Goal: Entertainment & Leisure: Consume media (video, audio)

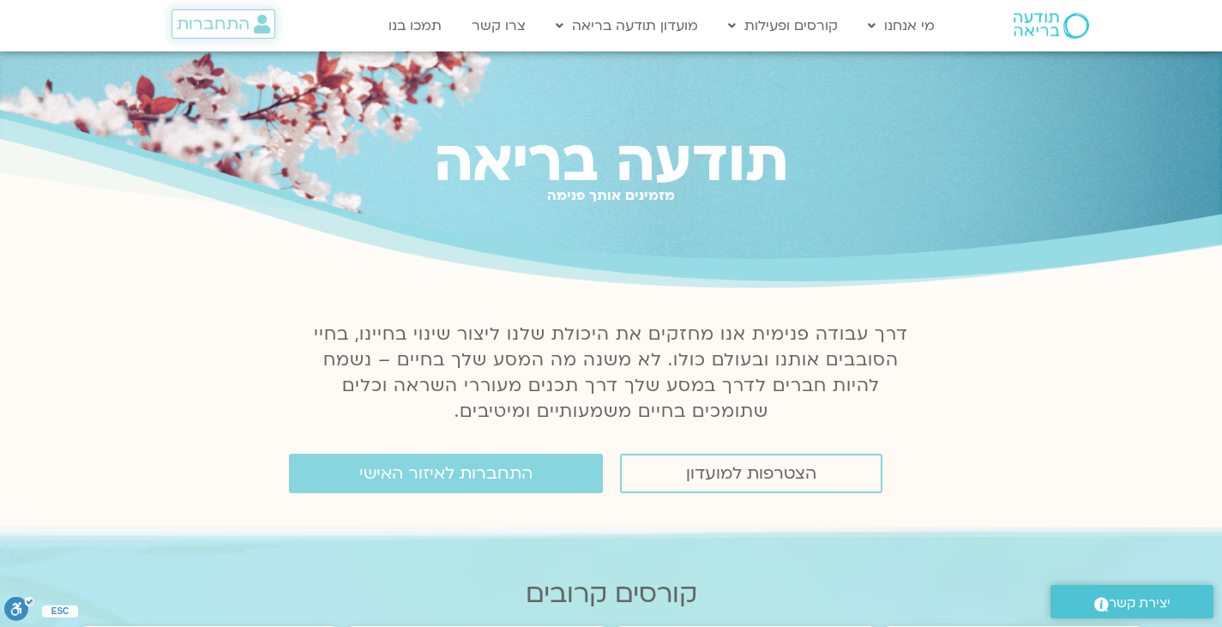
click at [223, 17] on span "התחברות" at bounding box center [213, 24] width 73 height 19
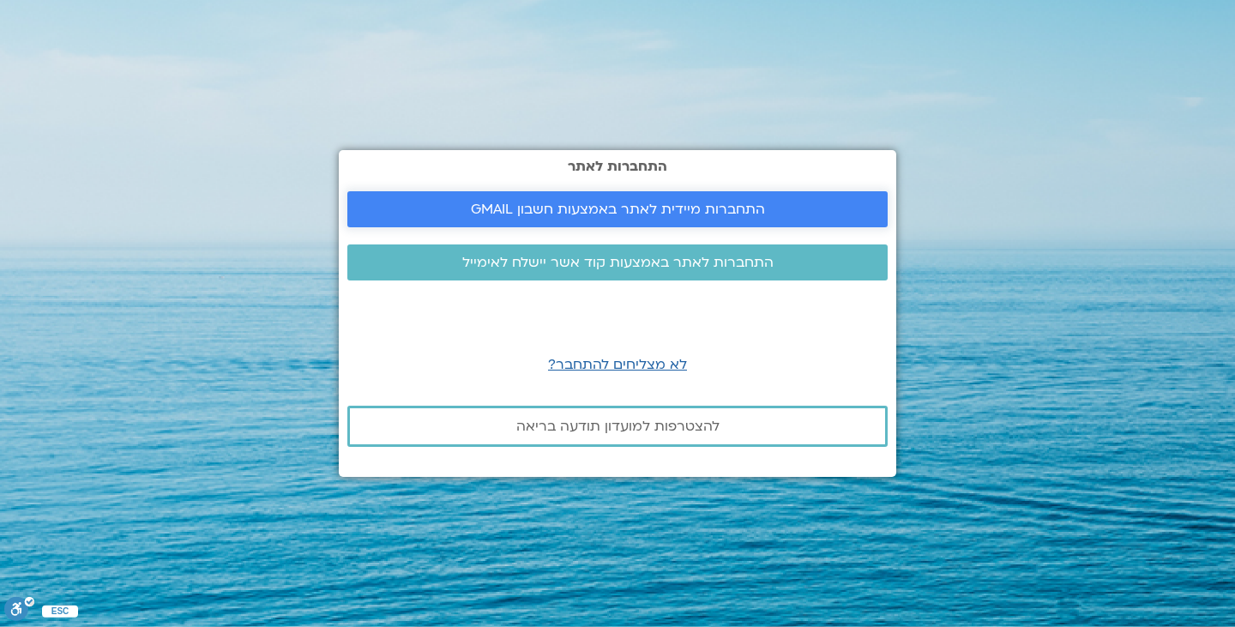
click at [479, 213] on span "התחברות מיידית לאתר באמצעות חשבון GMAIL" at bounding box center [618, 209] width 294 height 15
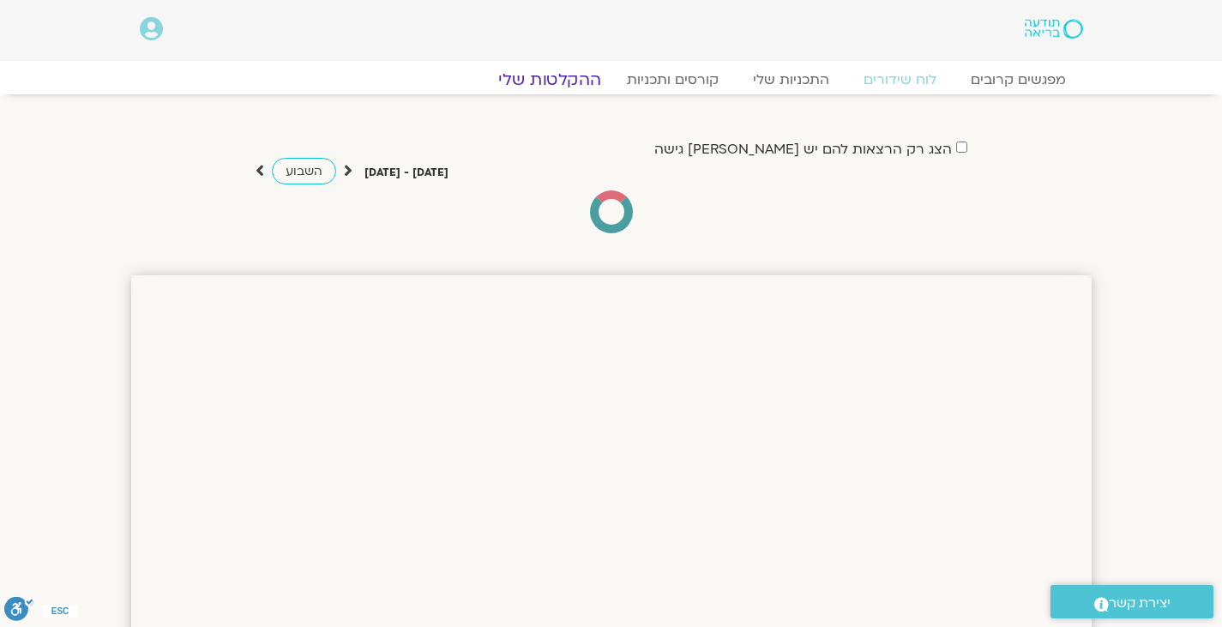
click at [576, 81] on link "ההקלטות שלי" at bounding box center [550, 79] width 144 height 21
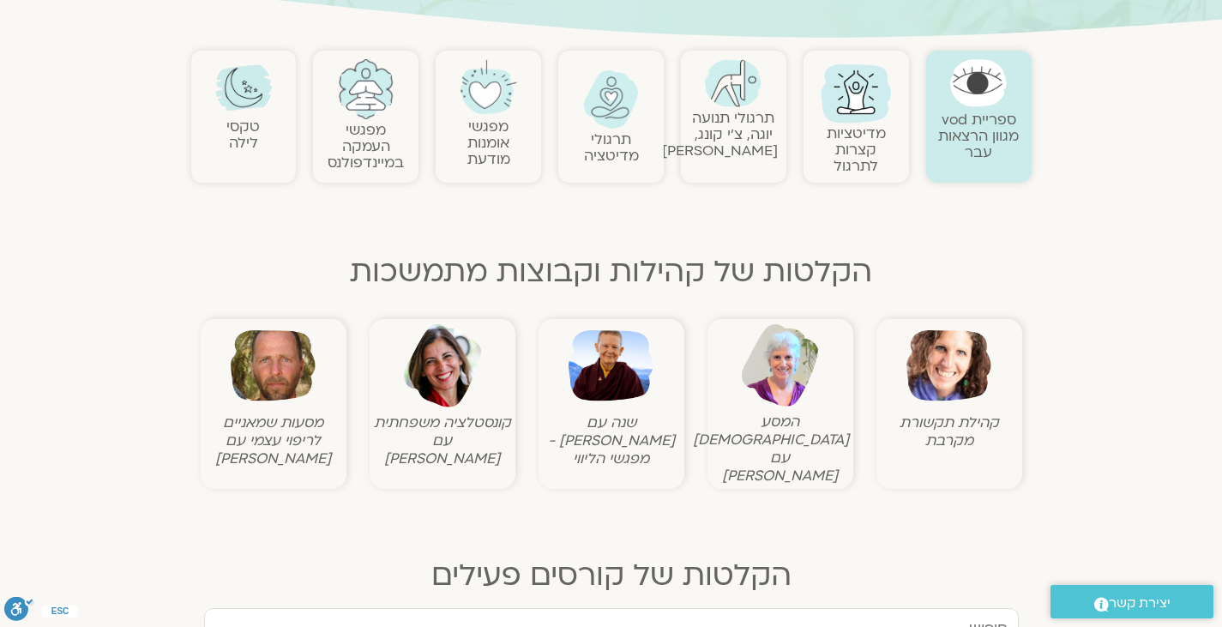
scroll to position [343, 0]
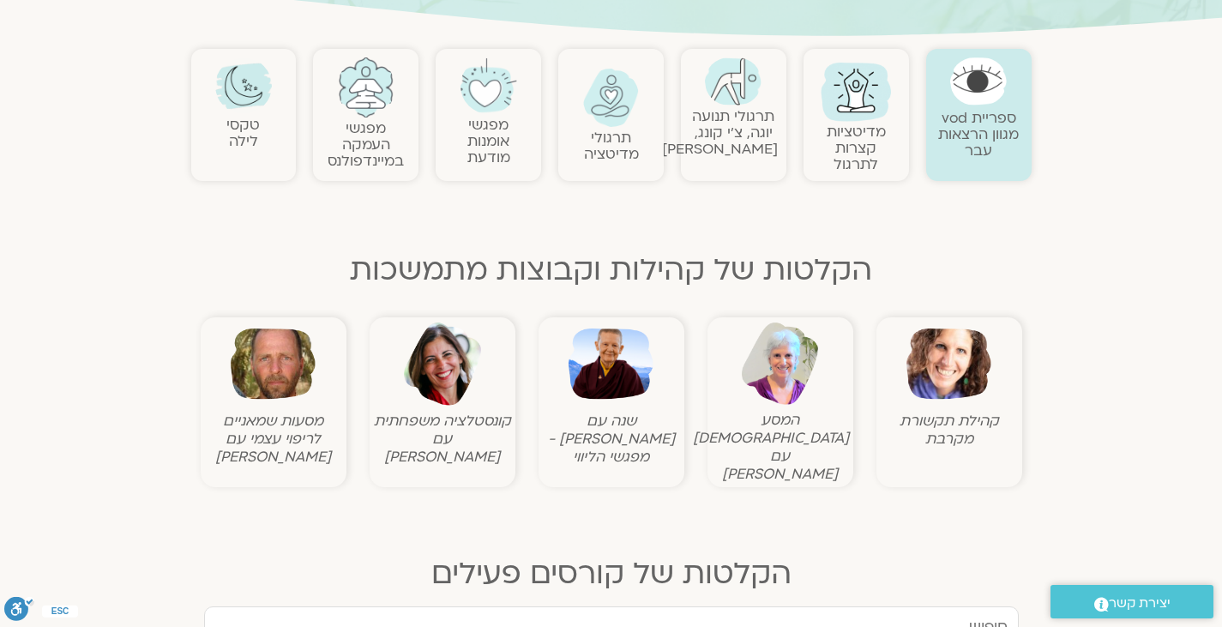
click at [756, 132] on link "תרגולי תנועה יוגה, צ׳י קונג, פלדנקרייז" at bounding box center [720, 132] width 116 height 52
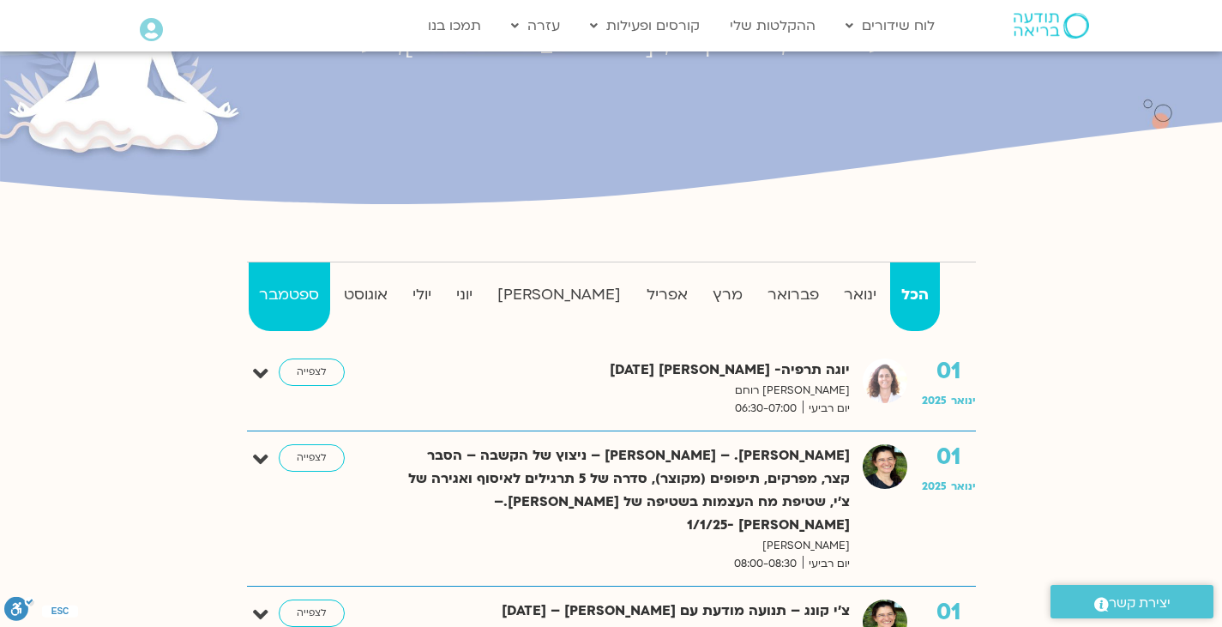
click at [286, 295] on strong "ספטמבר" at bounding box center [289, 295] width 81 height 26
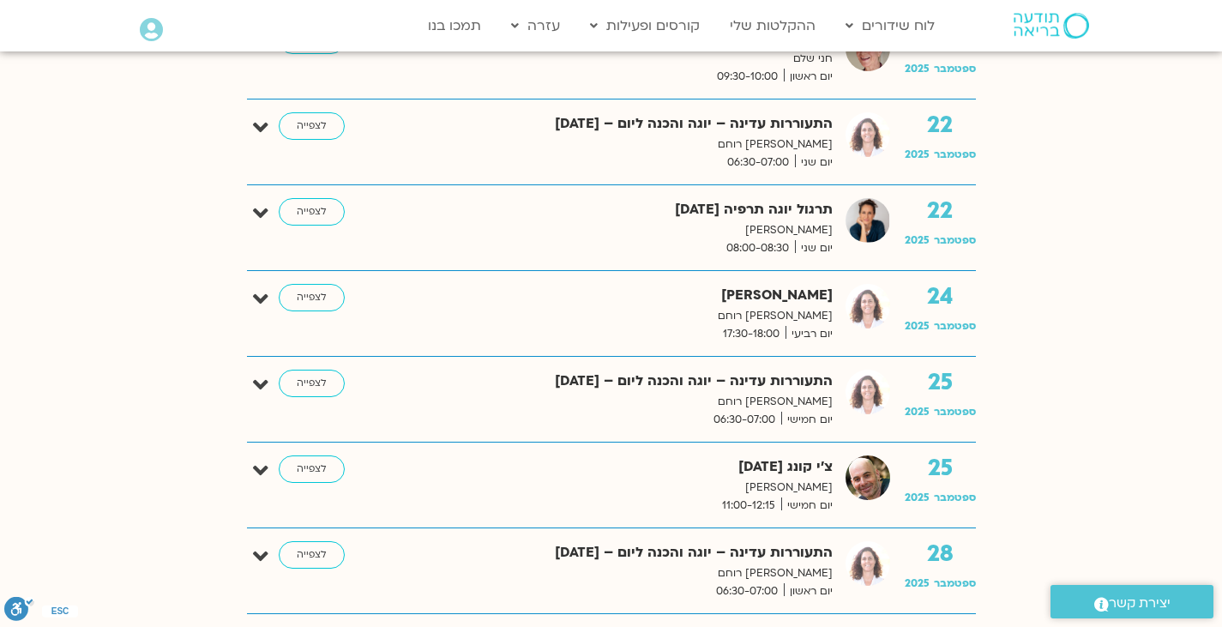
scroll to position [2487, 0]
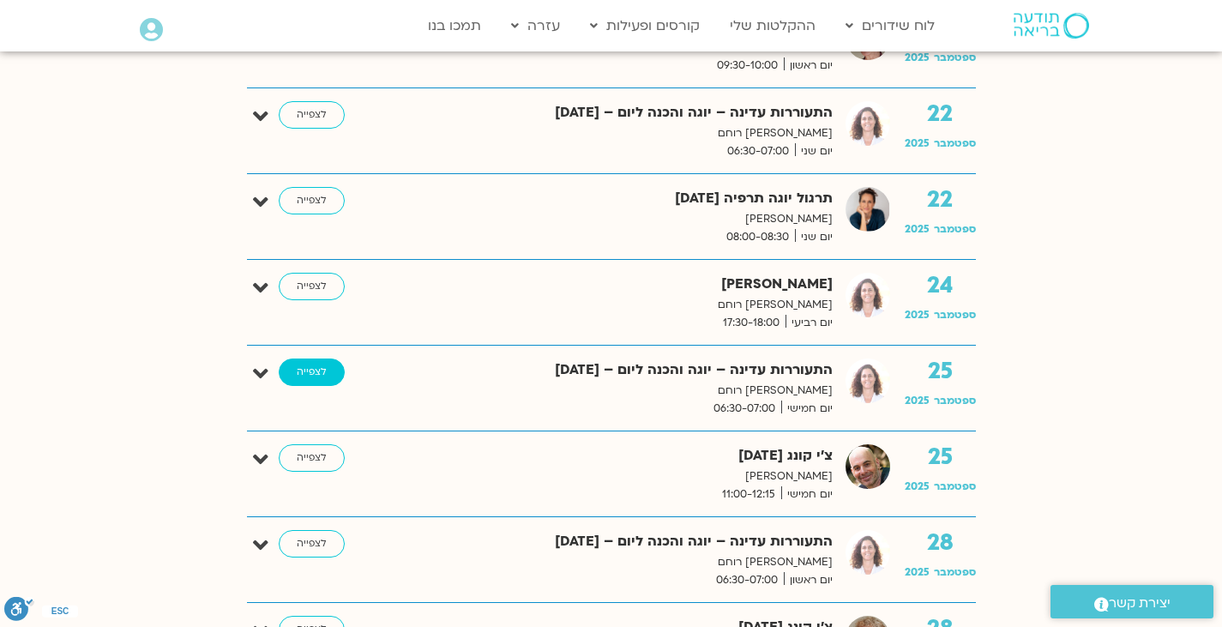
click at [318, 362] on link "לצפייה" at bounding box center [312, 372] width 66 height 27
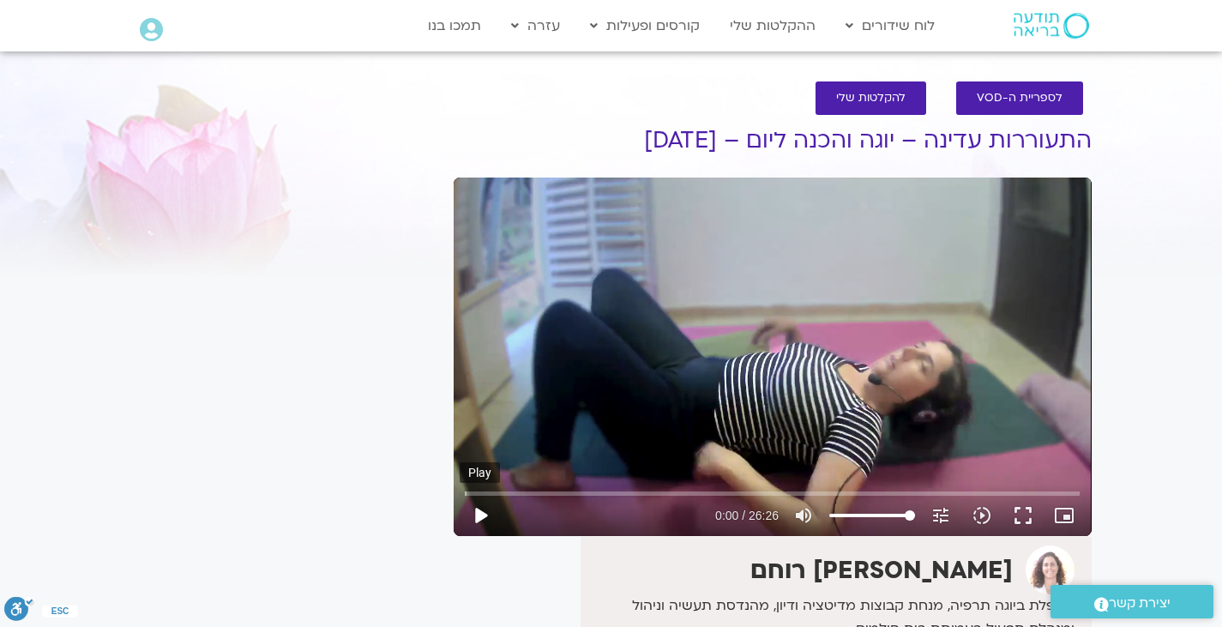
click at [486, 512] on button "play_arrow" at bounding box center [480, 515] width 41 height 41
type input "14.965221"
type input "22.049707"
type input "96.5287642045455"
type input "22.066637"
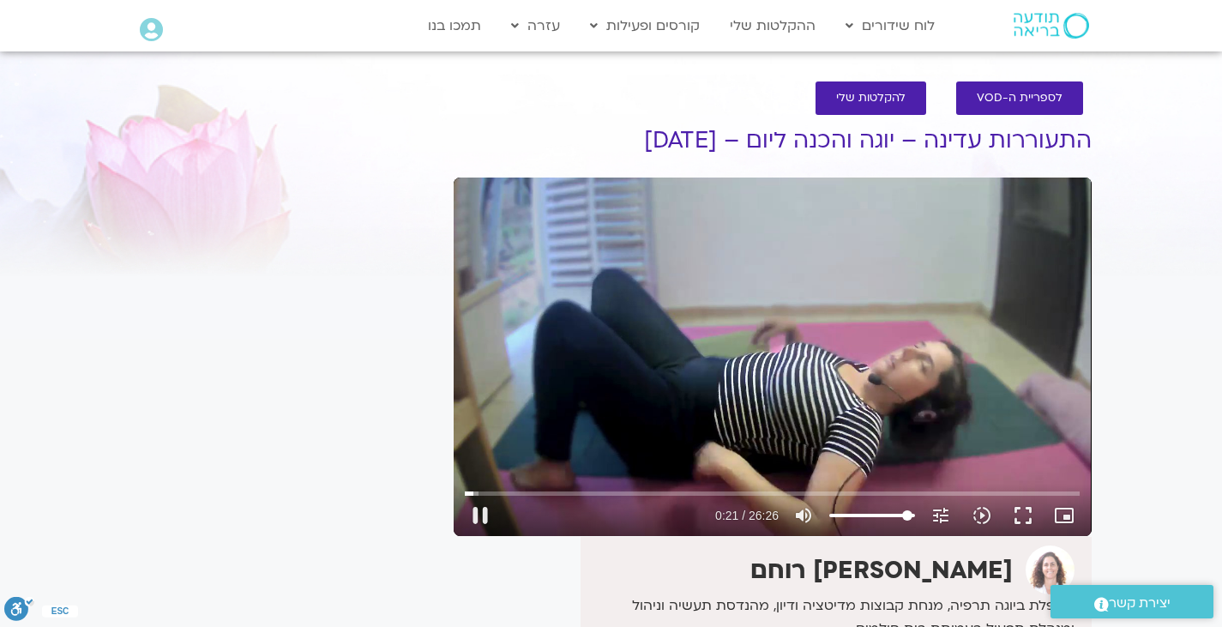
type input "95.3924005681818"
type input "22.082817"
type input "94.2560369318182"
type input "22.099539"
type input "91.9833096590909"
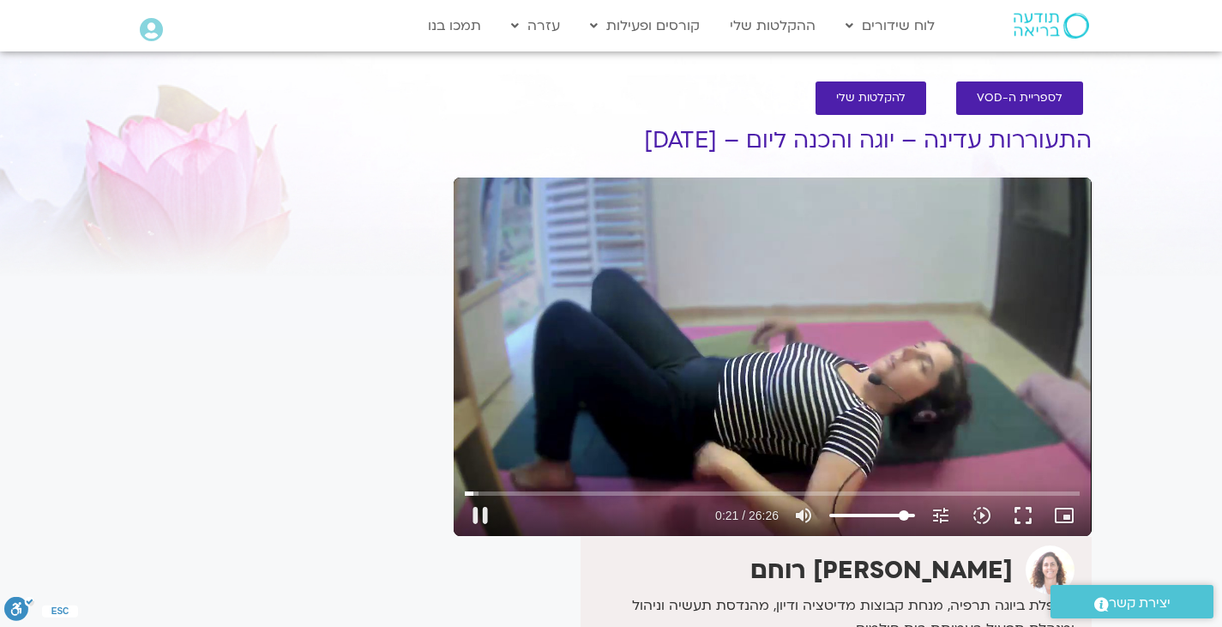
type input "22.116445"
type input "90.8469460227273"
type input "22.133368"
type input "80.6196732954545"
type input "22.150192"
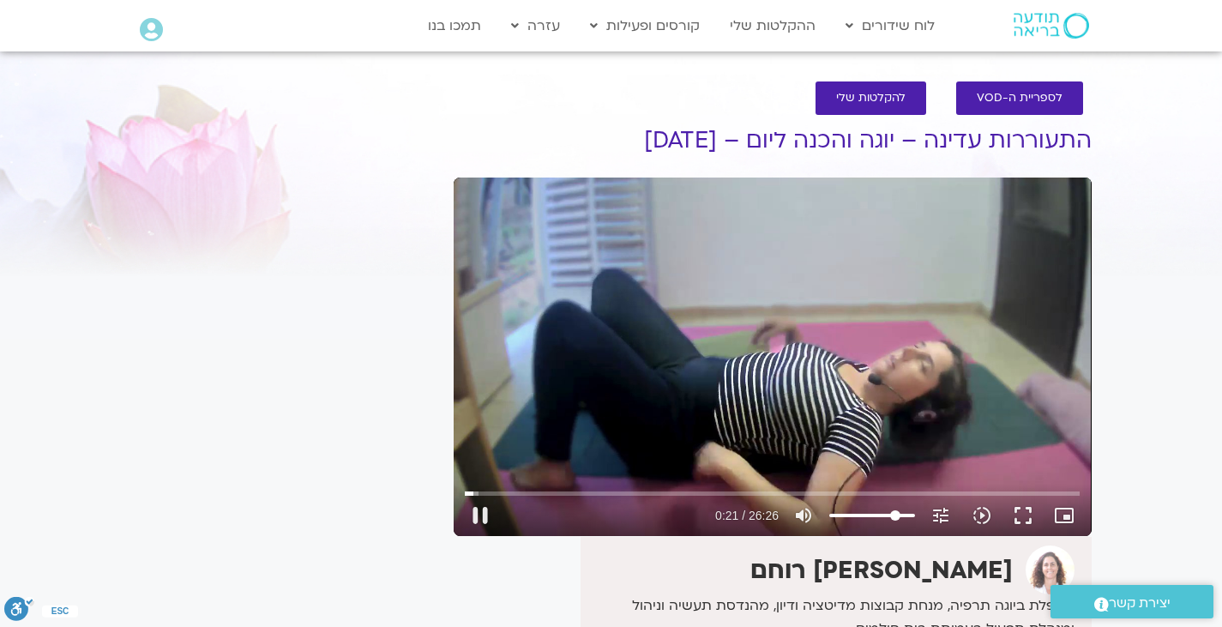
type input "72.0969460227273"
type input "22.165923"
type input "66.9833096590909"
type input "22.18293"
type input "63.0060369318182"
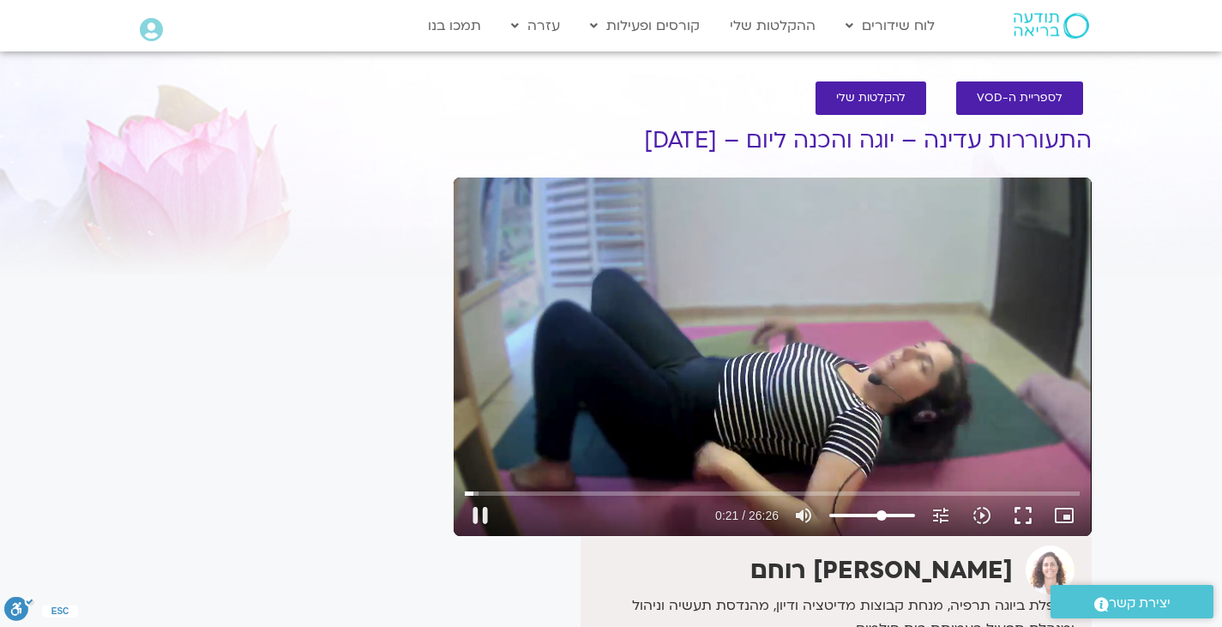
type input "22.203555"
type input "61.8696732954545"
type input "22.233117"
type input "61.3014914772727"
type input "22.366723"
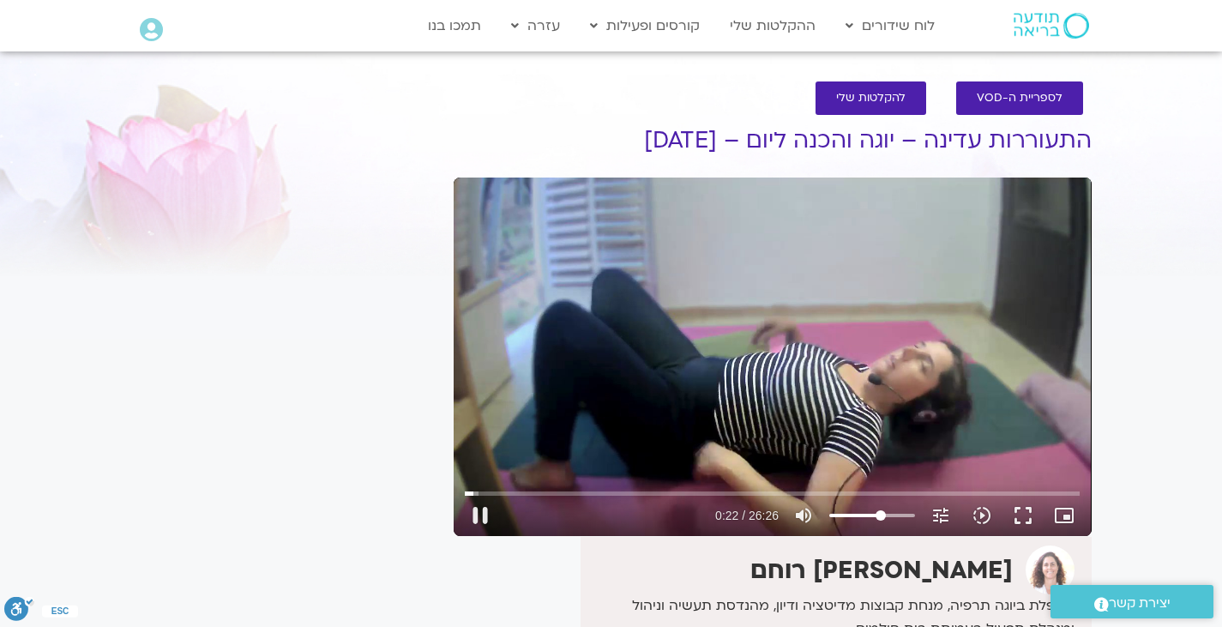
type input "59.0287642045455"
type input "22.382888"
type input "57.32421875"
type input "22.399864"
type input "52.2105823863636"
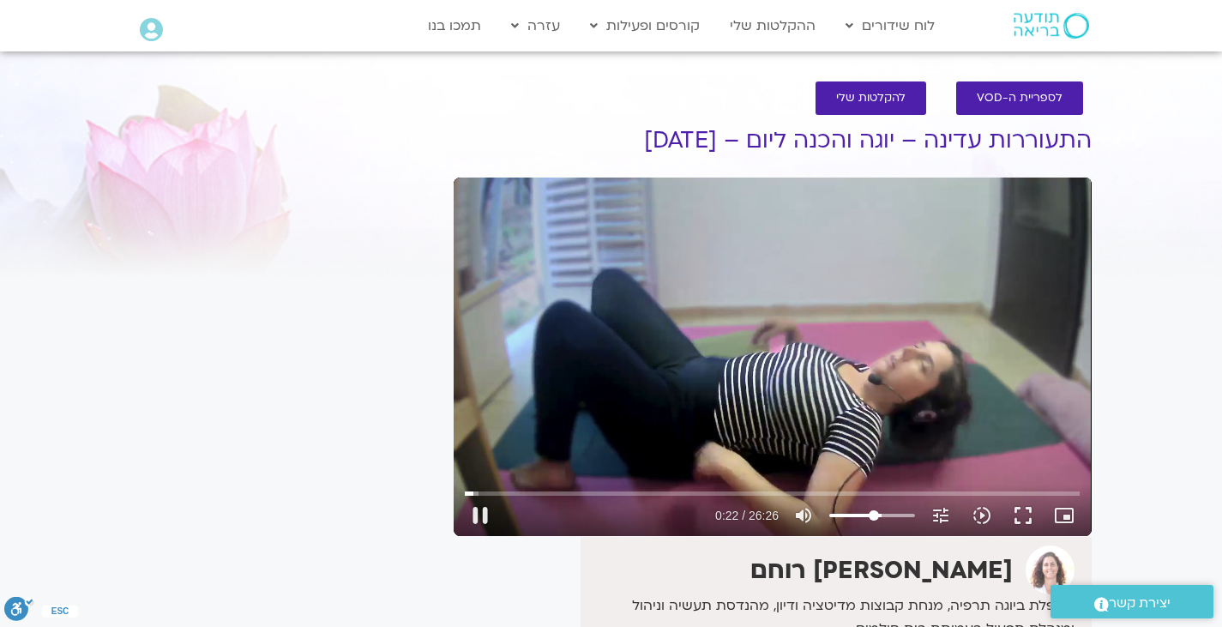
type input "22.416099"
type input "43.1196732954545"
type input "22.43277"
type input "30.0514914772727"
type input "22.449454"
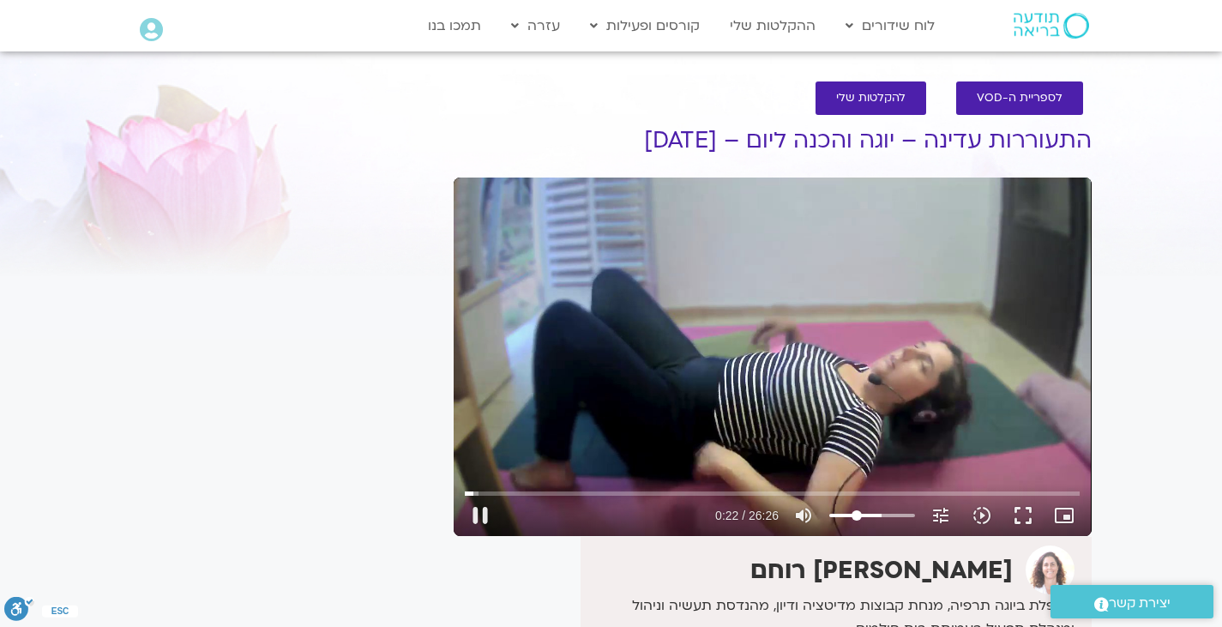
type input "27.7787642045455"
type input "22.466574"
type input "27.2105823863636"
type input "22.549935"
type input "27.7787642045455"
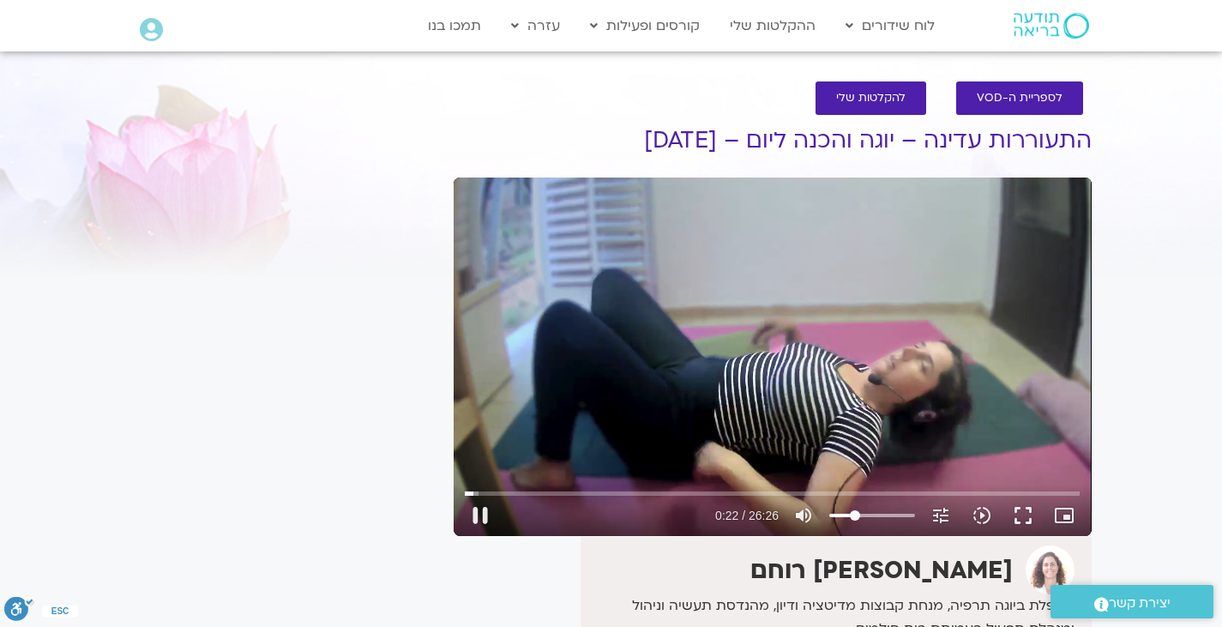
type input "22.566469"
type input "28.3469460227273"
type input "22.599759"
type input "28.9151278409091"
type input "22.632808"
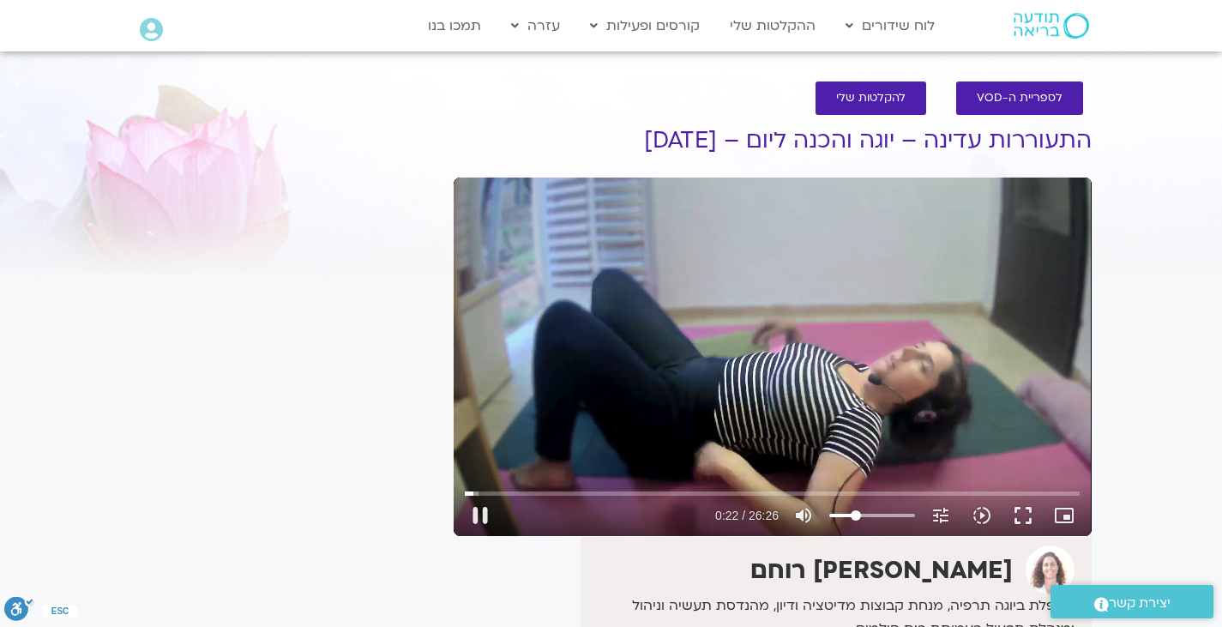
type input "30.0514914772727"
type input "22.649614"
type input "31.1878551136364"
type input "22.666231"
type input "31.7560369318182"
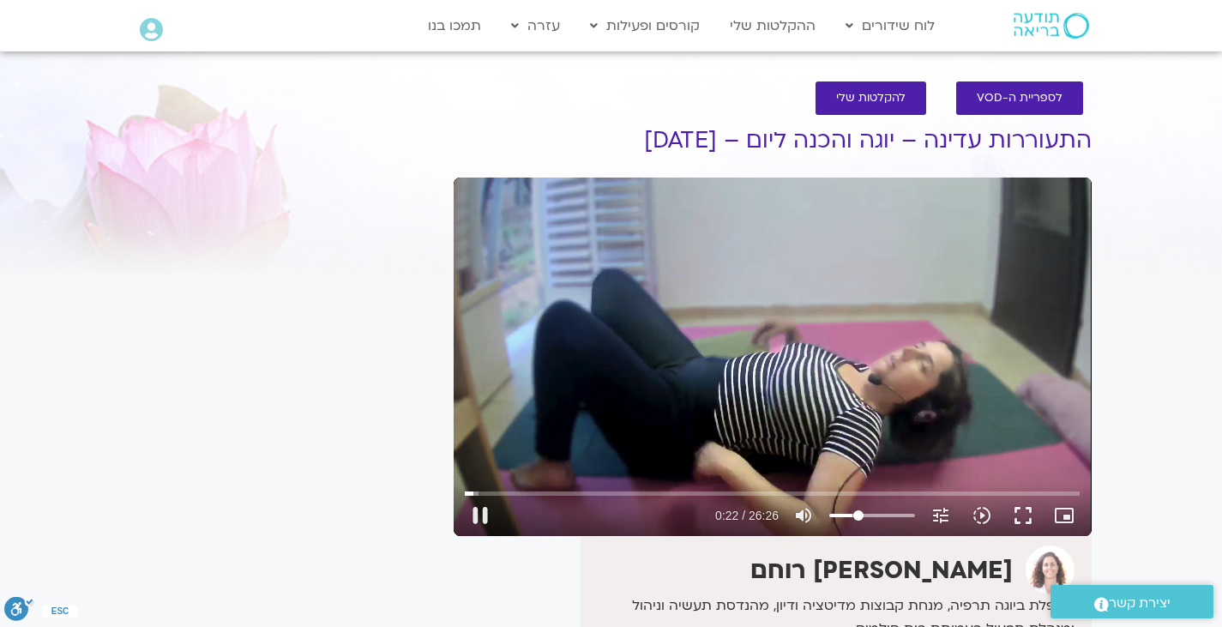
type input "22.683324"
type input "32.8924005681818"
type input "22.699433"
type input "33.4605823863636"
type input "22.718121"
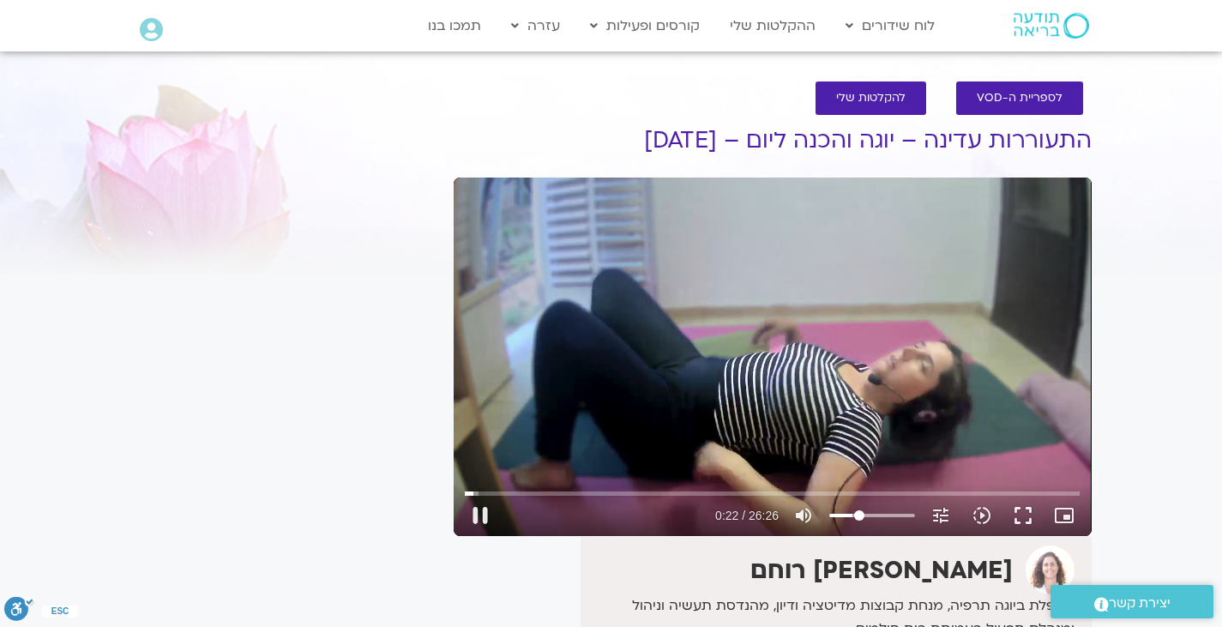
type input "35.1651278409091"
type input "22.733022"
type input "36.3014914772727"
type input "22.749822"
type input "37.4378551136364"
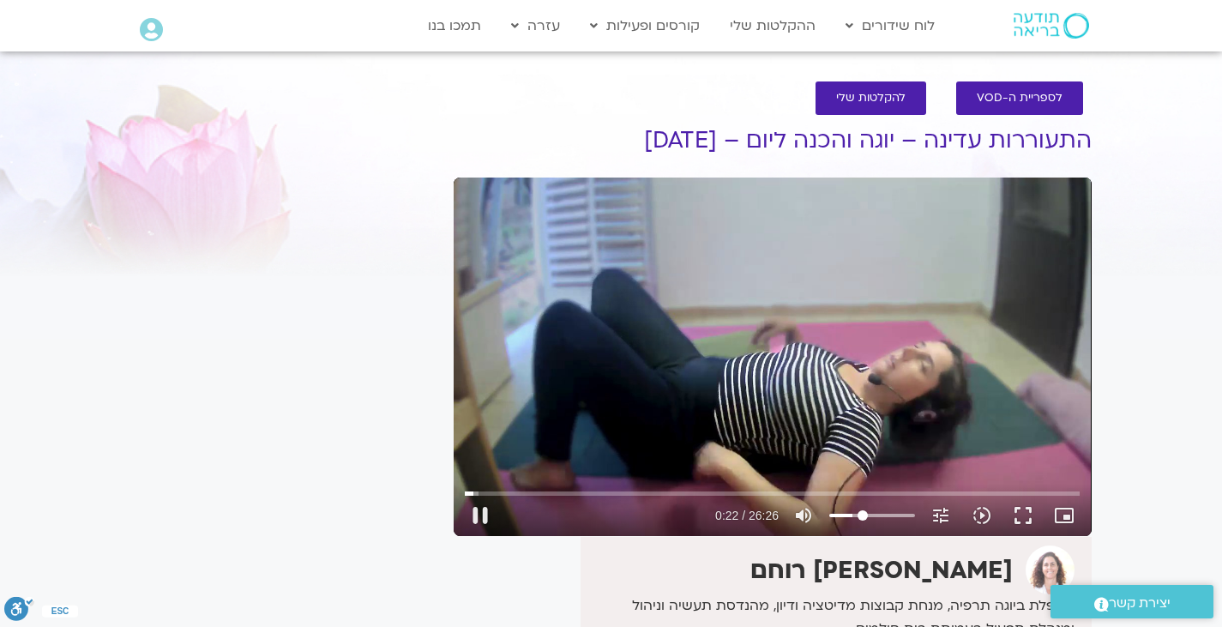
type input "22.766267"
type input "38.0060369318182"
type input "22.782927"
type input "39.7105823863636"
type input "22.799659"
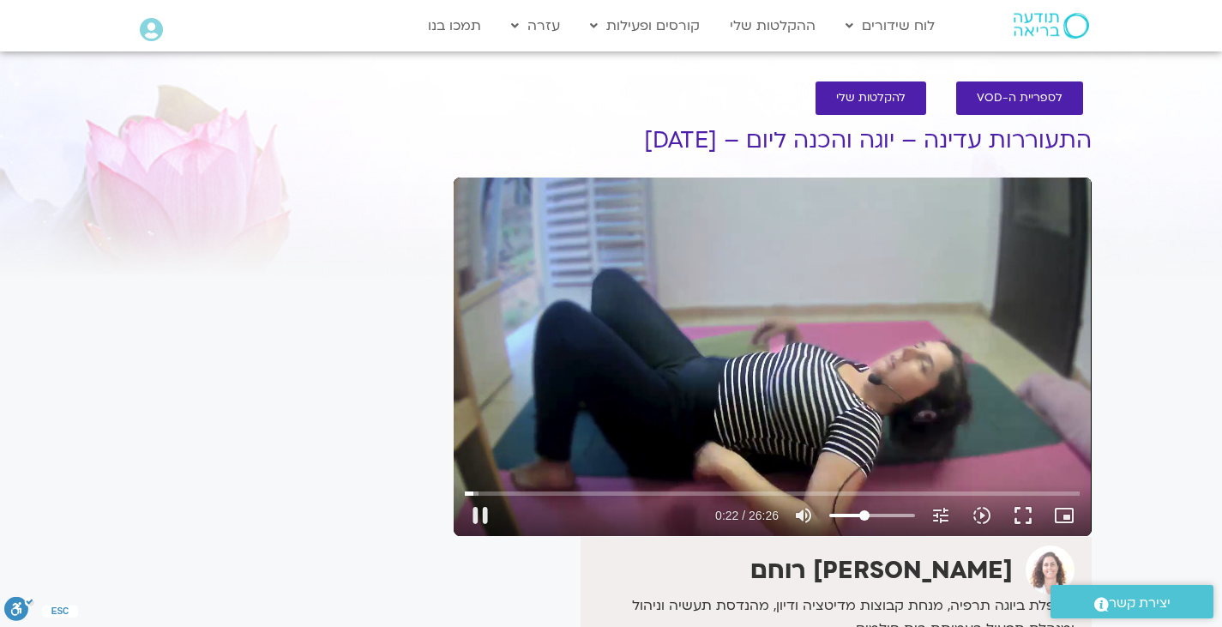
type input "40.8469460227273"
type input "22.816297"
type input "41.9833096590909"
type input "22.832956"
type input "43.1196732954545"
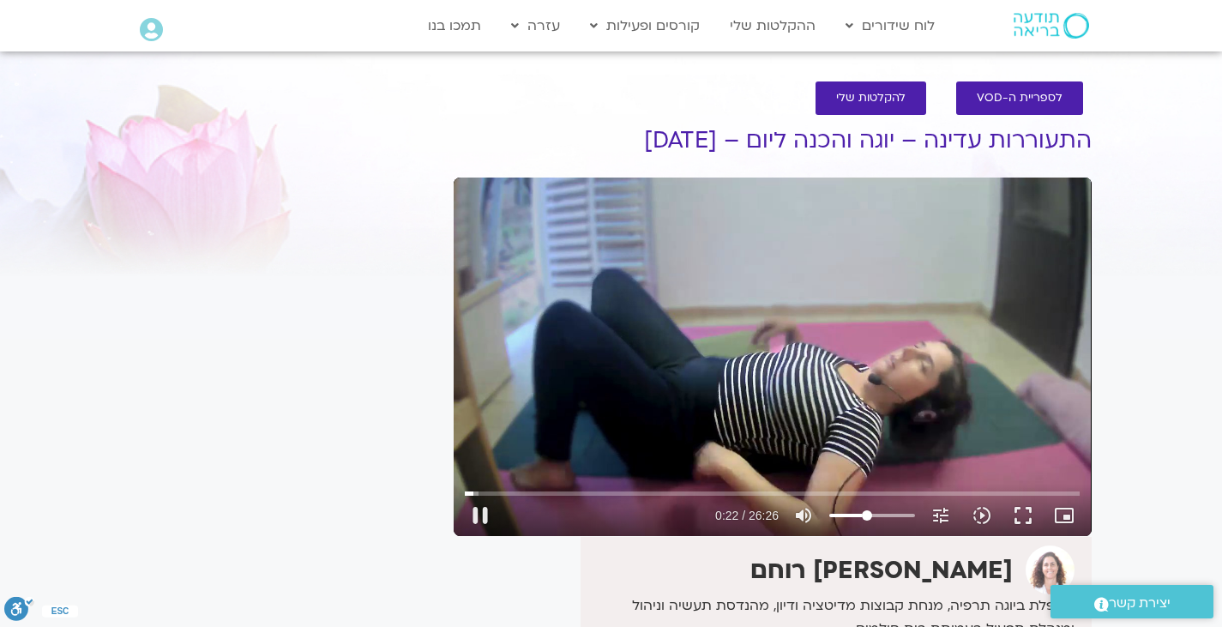
type input "22.866295"
type input "44.2560369318182"
type input "22.88282"
type input "45.3924005681818"
type input "22.899637"
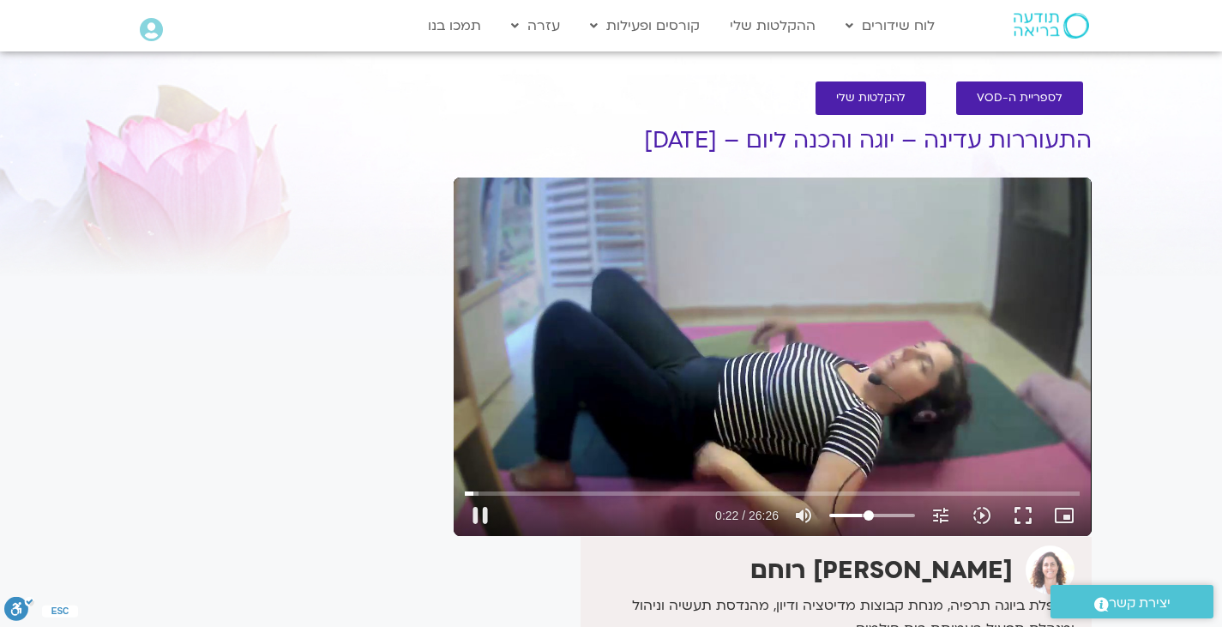
type input "45.9605823863636"
type input "22.916333"
type input "47.0969460227273"
type input "22.933122"
type input "47.6651278409091"
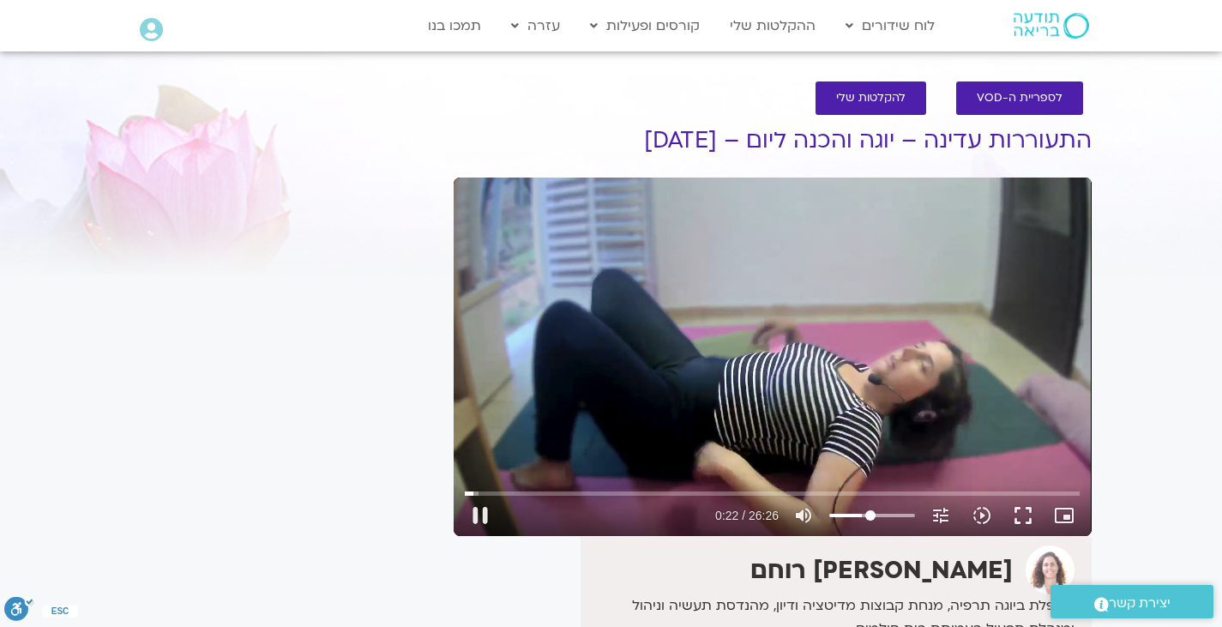
type input "22.949522"
type input "49.3696732954545"
type input "22.983103"
type input "49.9378551136364"
type input "23.106971"
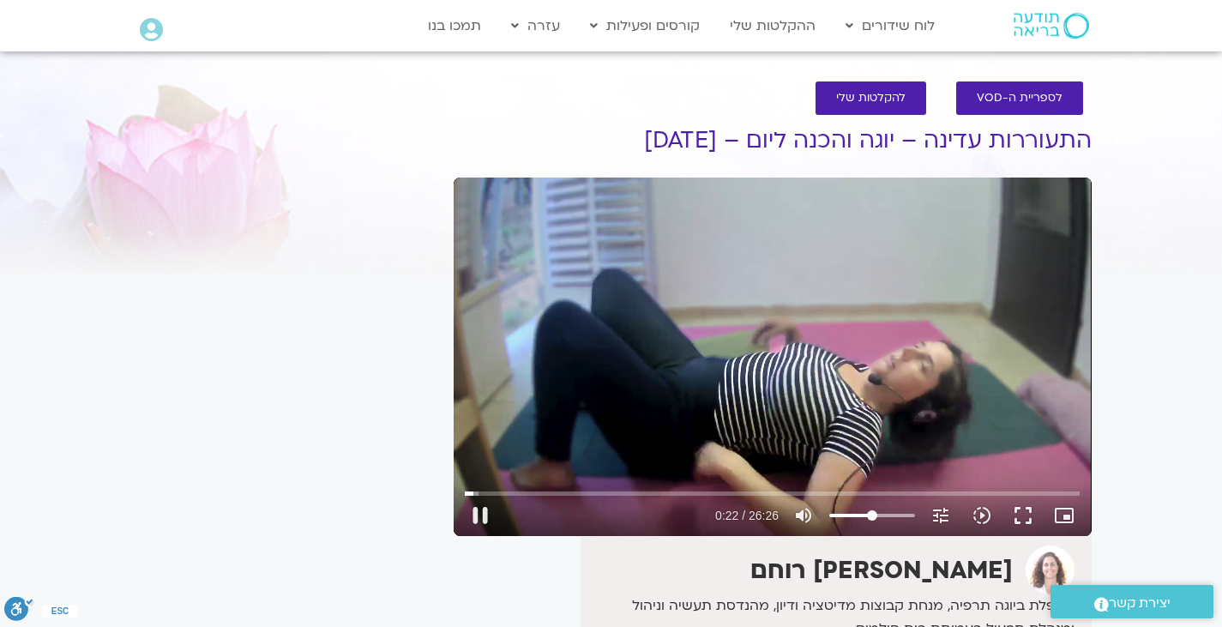
drag, startPoint x: 908, startPoint y: 514, endPoint x: 872, endPoint y: 527, distance: 38.5
type input "49.9378551136364"
click at [872, 521] on input "Volume" at bounding box center [872, 515] width 86 height 10
drag, startPoint x: 476, startPoint y: 491, endPoint x: 459, endPoint y: 499, distance: 18.8
click at [465, 498] on input "Seek" at bounding box center [772, 493] width 615 height 10
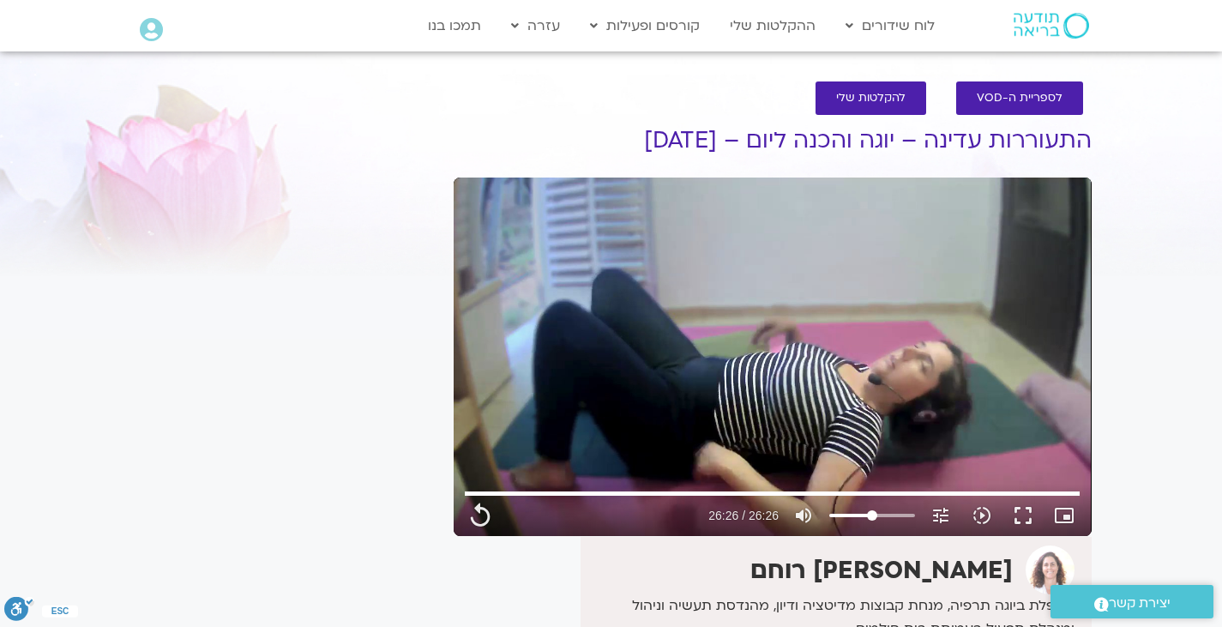
click at [663, 297] on div "Skip Ad 8:17 replay 26:26 / 26:26 volume_up Mute tune Resolution Auto 720p slow…" at bounding box center [773, 357] width 638 height 359
click at [473, 520] on button "pause" at bounding box center [480, 515] width 41 height 41
type input "2.81276"
